Goal: Information Seeking & Learning: Understand process/instructions

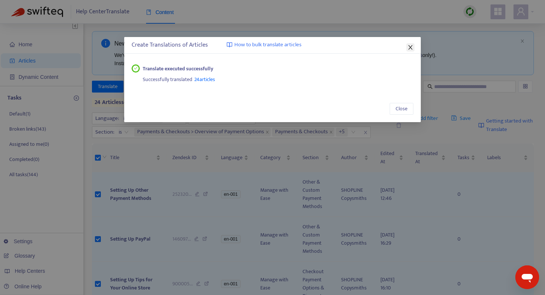
click at [412, 48] on icon "close" at bounding box center [410, 47] width 6 height 6
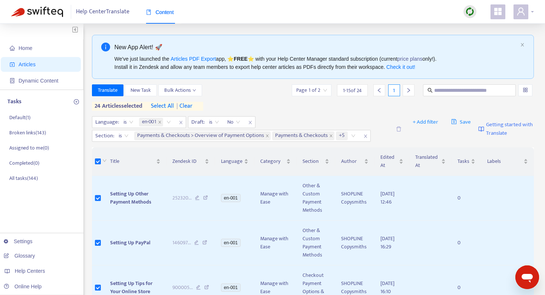
click at [527, 13] on span at bounding box center [520, 11] width 15 height 15
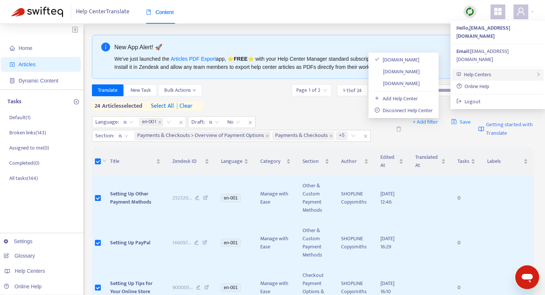
click at [492, 69] on div "Help Centers" at bounding box center [498, 75] width 92 height 12
click at [420, 71] on link "[DOMAIN_NAME]" at bounding box center [396, 71] width 45 height 9
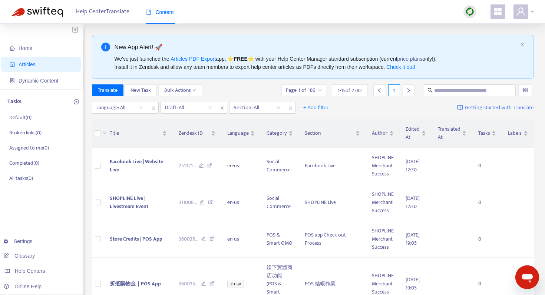
click at [523, 12] on icon "user" at bounding box center [520, 11] width 9 height 9
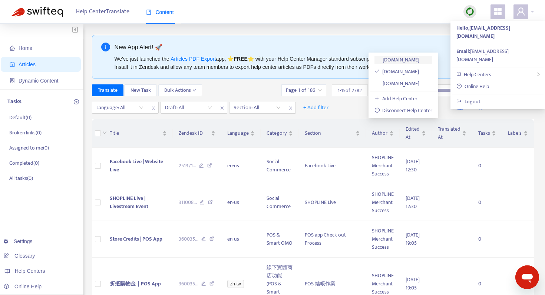
click at [400, 62] on link "[DOMAIN_NAME]" at bounding box center [396, 60] width 45 height 9
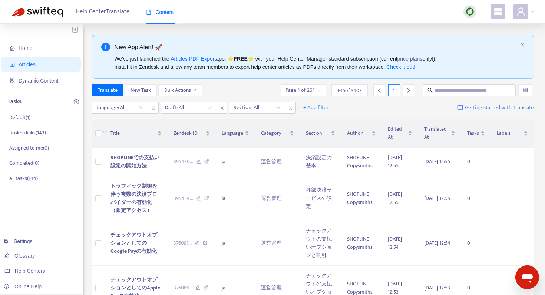
click at [522, 13] on icon "user" at bounding box center [520, 11] width 9 height 9
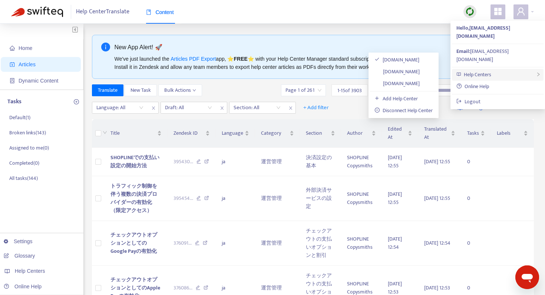
click at [489, 70] on span "Help Centers" at bounding box center [477, 74] width 27 height 9
click at [420, 73] on link "[DOMAIN_NAME]" at bounding box center [396, 71] width 45 height 9
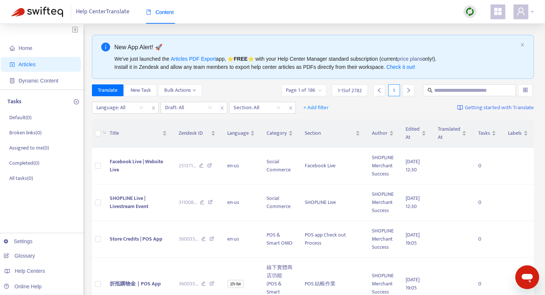
click at [528, 14] on span at bounding box center [520, 11] width 15 height 15
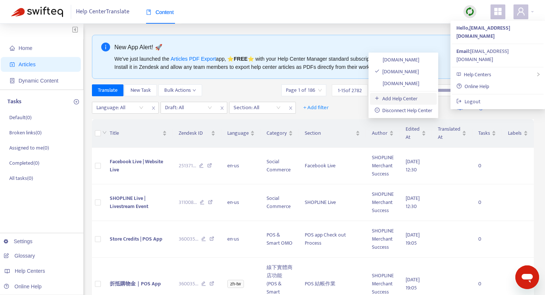
click at [393, 96] on link "Add Help Center" at bounding box center [395, 99] width 43 height 9
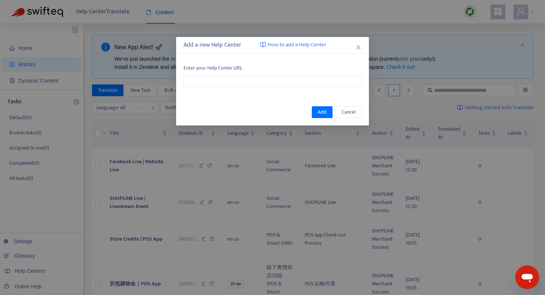
click at [314, 47] on span "How to add a Help Center" at bounding box center [297, 45] width 59 height 9
click at [357, 50] on icon "close" at bounding box center [359, 47] width 6 height 6
